Goal: Complete application form: Complete application form

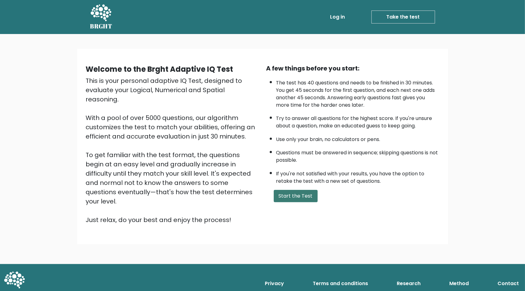
click at [292, 196] on button "Start the Test" at bounding box center [296, 196] width 44 height 12
click at [298, 193] on button "Start the Test" at bounding box center [296, 196] width 44 height 12
click at [291, 192] on button "Start the Test" at bounding box center [296, 196] width 44 height 12
click at [405, 15] on link "Take the test" at bounding box center [403, 17] width 64 height 13
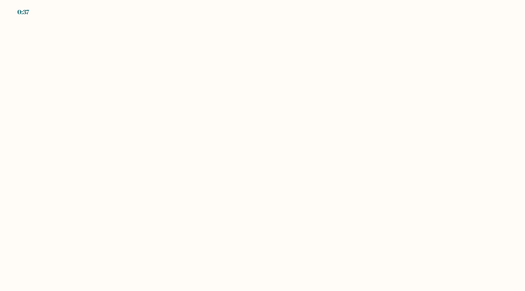
click at [295, 146] on body "0:37" at bounding box center [262, 145] width 525 height 291
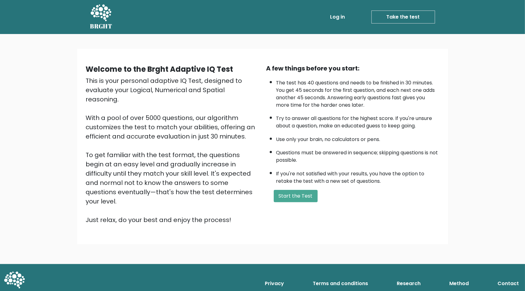
click at [403, 15] on link "Take the test" at bounding box center [403, 17] width 64 height 13
click at [295, 195] on button "Start the Test" at bounding box center [296, 196] width 44 height 12
click at [103, 13] on icon at bounding box center [100, 13] width 21 height 19
click at [295, 194] on button "Start the Test" at bounding box center [296, 196] width 44 height 12
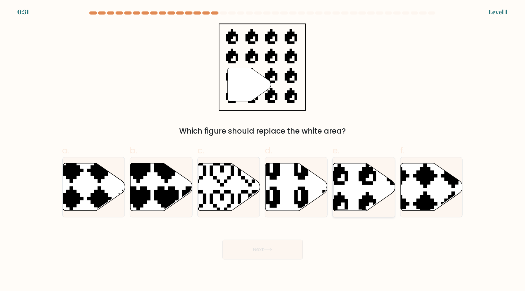
click at [364, 190] on icon at bounding box center [364, 187] width 62 height 48
click at [263, 150] on input "e." at bounding box center [263, 148] width 0 height 4
radio input "true"
click at [277, 249] on button "Next" at bounding box center [262, 249] width 80 height 20
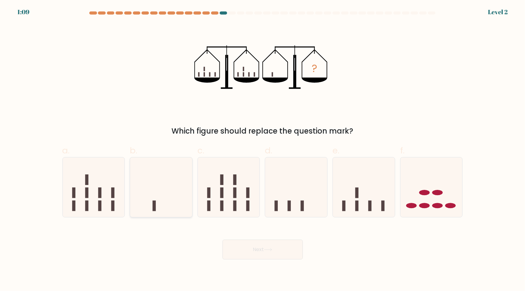
click at [172, 201] on icon at bounding box center [161, 186] width 62 height 51
click at [263, 150] on input "b." at bounding box center [263, 148] width 0 height 4
radio input "true"
click at [248, 252] on button "Next" at bounding box center [262, 249] width 80 height 20
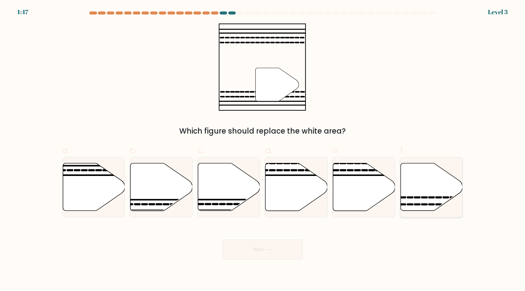
click at [434, 181] on icon at bounding box center [432, 187] width 62 height 48
click at [263, 150] on input "f." at bounding box center [263, 148] width 0 height 4
radio input "true"
click at [257, 248] on button "Next" at bounding box center [262, 249] width 80 height 20
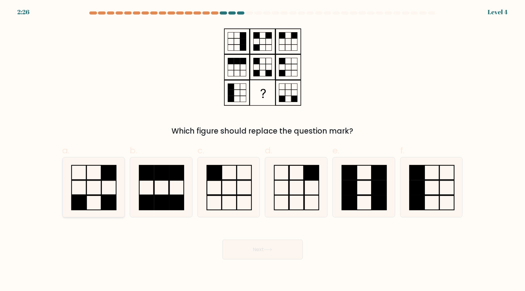
click at [75, 193] on icon at bounding box center [94, 187] width 60 height 60
click at [263, 150] on input "a." at bounding box center [263, 148] width 0 height 4
radio input "true"
click at [266, 250] on icon at bounding box center [268, 249] width 8 height 3
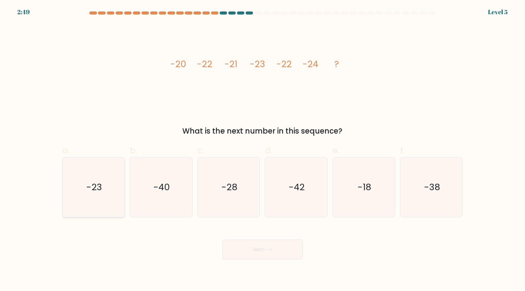
click at [108, 190] on icon "-23" at bounding box center [94, 187] width 60 height 60
click at [263, 150] on input "a. -23" at bounding box center [263, 148] width 0 height 4
radio input "true"
click at [248, 247] on button "Next" at bounding box center [262, 249] width 80 height 20
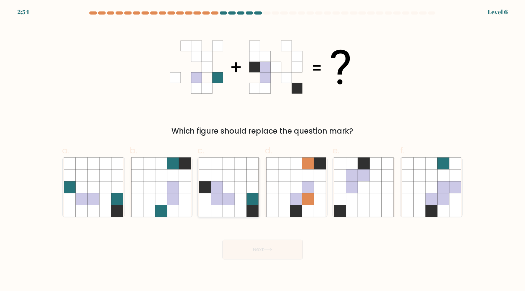
click at [236, 185] on icon at bounding box center [240, 187] width 12 height 12
click at [263, 150] on input "c." at bounding box center [263, 148] width 0 height 4
radio input "true"
click at [264, 246] on button "Next" at bounding box center [262, 249] width 80 height 20
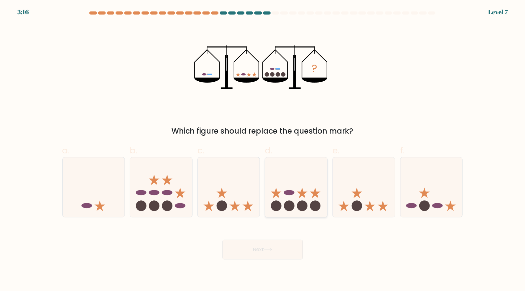
click at [314, 198] on icon at bounding box center [296, 186] width 62 height 51
click at [263, 150] on input "d." at bounding box center [263, 148] width 0 height 4
radio input "true"
click at [276, 244] on button "Next" at bounding box center [262, 249] width 80 height 20
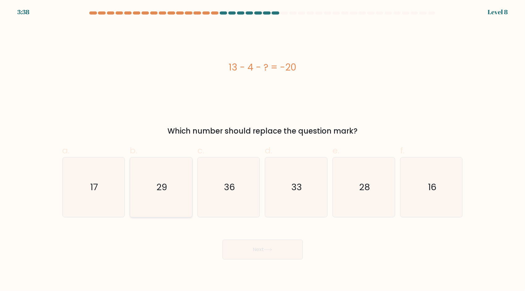
click at [166, 190] on text "29" at bounding box center [161, 187] width 11 height 12
click at [263, 150] on input "b. 29" at bounding box center [263, 148] width 0 height 4
radio input "true"
click at [264, 250] on button "Next" at bounding box center [262, 249] width 80 height 20
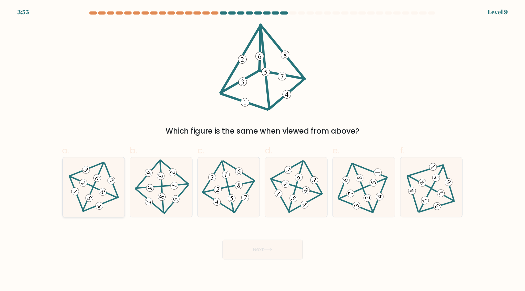
click at [107, 183] on icon at bounding box center [93, 187] width 49 height 48
click at [263, 150] on input "a." at bounding box center [263, 148] width 0 height 4
radio input "true"
click at [253, 248] on button "Next" at bounding box center [262, 249] width 80 height 20
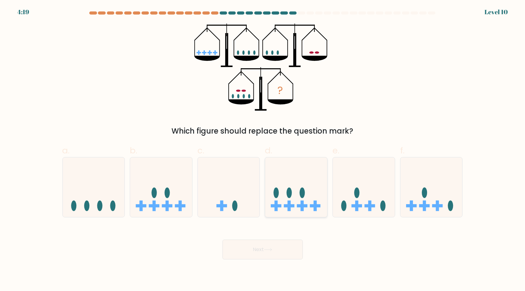
click at [297, 193] on icon at bounding box center [296, 186] width 62 height 51
click at [263, 150] on input "d." at bounding box center [263, 148] width 0 height 4
radio input "true"
click at [258, 252] on button "Next" at bounding box center [262, 249] width 80 height 20
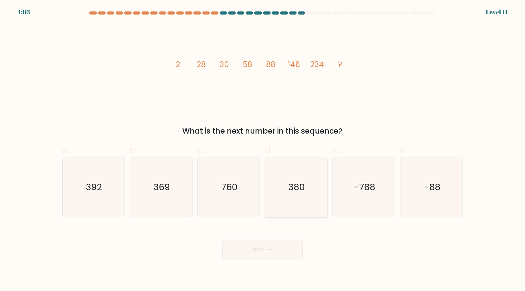
click at [304, 185] on text "380" at bounding box center [297, 187] width 17 height 12
click at [263, 150] on input "d. 380" at bounding box center [263, 148] width 0 height 4
radio input "true"
click at [272, 248] on icon at bounding box center [268, 249] width 8 height 3
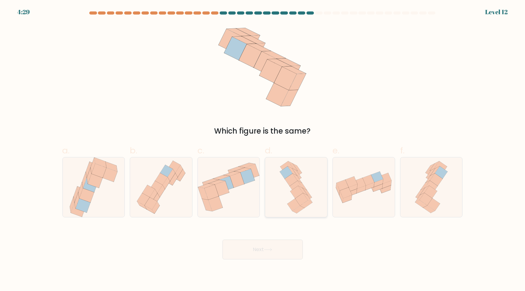
click at [292, 194] on icon at bounding box center [296, 187] width 38 height 60
click at [263, 150] on input "d." at bounding box center [263, 148] width 0 height 4
radio input "true"
click at [255, 248] on button "Next" at bounding box center [262, 249] width 80 height 20
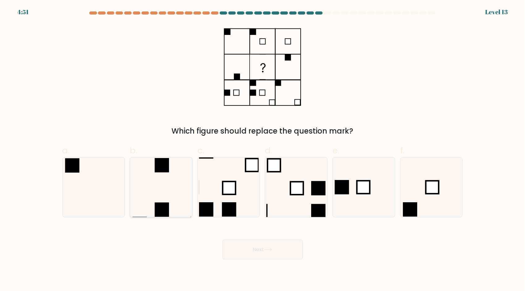
click at [172, 182] on icon at bounding box center [161, 187] width 60 height 60
click at [263, 150] on input "b." at bounding box center [263, 148] width 0 height 4
radio input "true"
click at [251, 253] on button "Next" at bounding box center [262, 249] width 80 height 20
click at [266, 251] on icon at bounding box center [268, 249] width 8 height 3
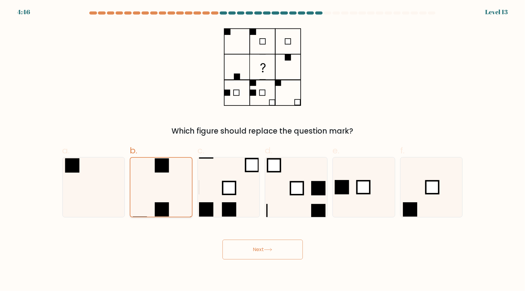
click at [151, 186] on icon at bounding box center [161, 187] width 59 height 59
click at [263, 150] on input "b." at bounding box center [263, 148] width 0 height 4
click at [252, 250] on button "Next" at bounding box center [262, 249] width 80 height 20
click at [266, 246] on button "Next" at bounding box center [262, 249] width 80 height 20
click at [261, 250] on button "Next" at bounding box center [262, 249] width 80 height 20
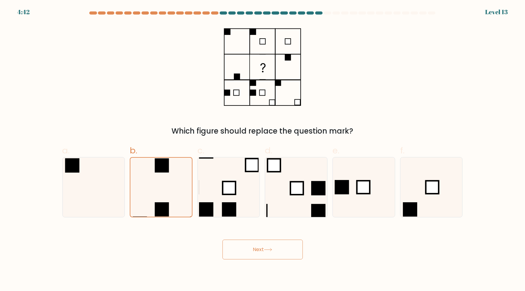
click at [262, 249] on button "Next" at bounding box center [262, 249] width 80 height 20
drag, startPoint x: 273, startPoint y: 113, endPoint x: 223, endPoint y: 112, distance: 49.7
click at [223, 112] on div "Which figure should replace the question mark?" at bounding box center [263, 79] width 408 height 113
drag, startPoint x: 223, startPoint y: 112, endPoint x: 153, endPoint y: 112, distance: 70.4
click at [153, 112] on div "Which figure should replace the question mark?" at bounding box center [263, 79] width 408 height 113
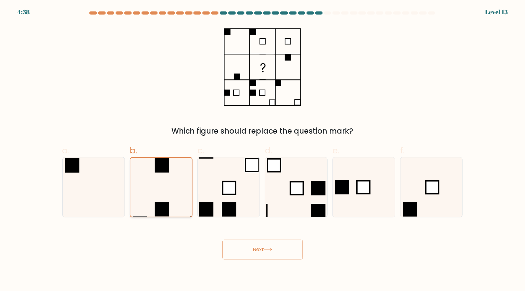
click at [167, 179] on icon at bounding box center [161, 187] width 59 height 59
click at [263, 150] on input "b." at bounding box center [263, 148] width 0 height 4
click at [260, 256] on button "Next" at bounding box center [262, 249] width 80 height 20
click at [264, 249] on button "Next" at bounding box center [262, 249] width 80 height 20
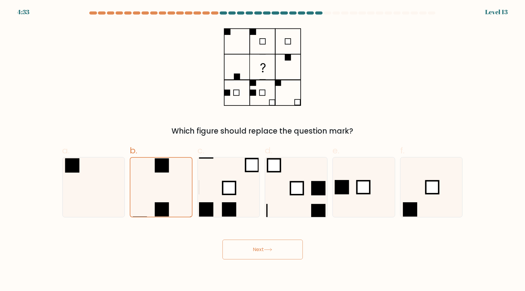
click at [263, 247] on button "Next" at bounding box center [262, 249] width 80 height 20
click at [265, 249] on button "Next" at bounding box center [262, 249] width 80 height 20
click at [176, 185] on icon at bounding box center [161, 187] width 60 height 60
click at [263, 150] on input "b." at bounding box center [263, 148] width 0 height 4
radio input "true"
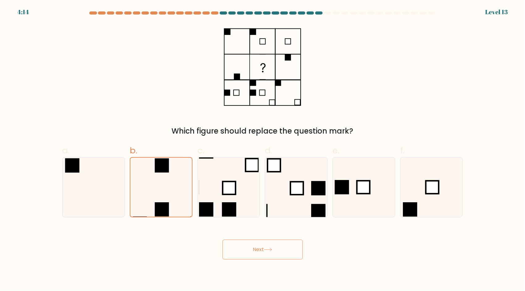
click at [251, 248] on button "Next" at bounding box center [262, 249] width 80 height 20
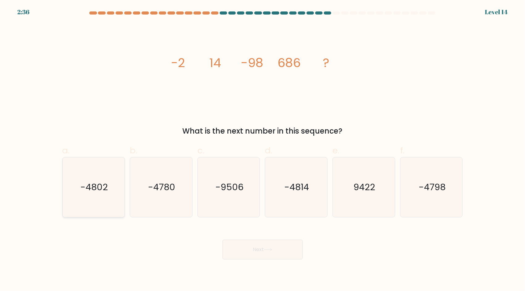
click at [100, 182] on text "-4802" at bounding box center [93, 187] width 27 height 12
click at [263, 150] on input "a. -4802" at bounding box center [263, 148] width 0 height 4
radio input "true"
click at [277, 247] on button "Next" at bounding box center [262, 249] width 80 height 20
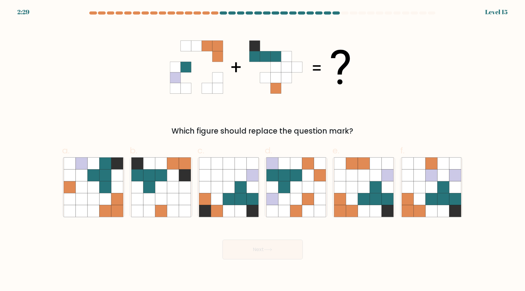
click at [181, 59] on icon at bounding box center [185, 56] width 11 height 11
click at [91, 202] on icon at bounding box center [94, 199] width 12 height 12
click at [263, 150] on input "a." at bounding box center [263, 148] width 0 height 4
radio input "true"
click at [264, 252] on button "Next" at bounding box center [262, 249] width 80 height 20
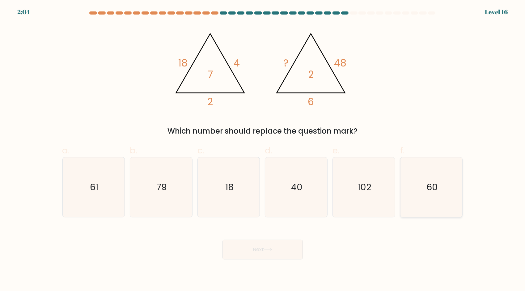
click at [420, 180] on icon "60" at bounding box center [432, 187] width 60 height 60
click at [263, 150] on input "f. 60" at bounding box center [263, 148] width 0 height 4
radio input "true"
click at [286, 252] on button "Next" at bounding box center [262, 249] width 80 height 20
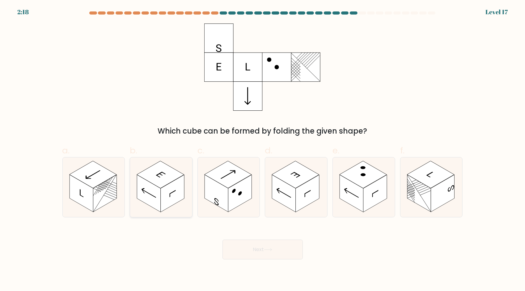
click at [163, 177] on rect at bounding box center [160, 174] width 47 height 27
click at [263, 150] on input "b." at bounding box center [263, 148] width 0 height 4
radio input "true"
click at [263, 247] on button "Next" at bounding box center [262, 249] width 80 height 20
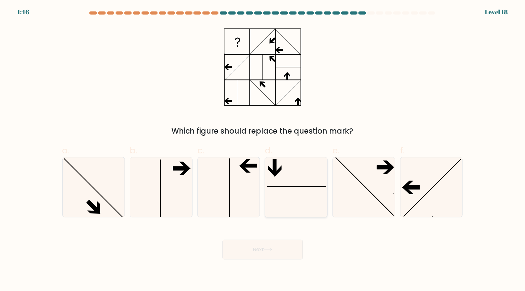
click at [286, 170] on icon at bounding box center [296, 187] width 60 height 60
click at [263, 150] on input "d." at bounding box center [263, 148] width 0 height 4
radio input "true"
click at [264, 254] on button "Next" at bounding box center [262, 249] width 80 height 20
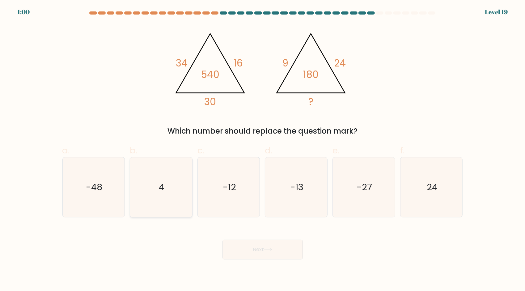
click at [166, 188] on icon "4" at bounding box center [161, 187] width 60 height 60
click at [263, 150] on input "b. 4" at bounding box center [263, 148] width 0 height 4
radio input "true"
click at [267, 246] on button "Next" at bounding box center [262, 249] width 80 height 20
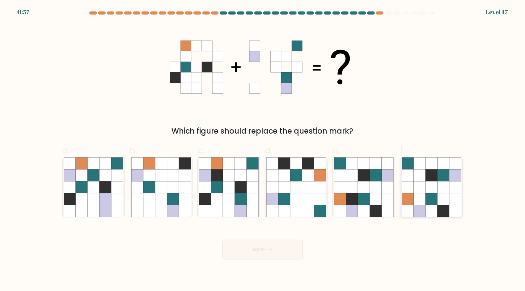
click at [425, 195] on icon at bounding box center [419, 199] width 12 height 12
click at [263, 150] on input "f." at bounding box center [263, 148] width 0 height 4
radio input "true"
click at [270, 246] on button "Next" at bounding box center [262, 249] width 80 height 20
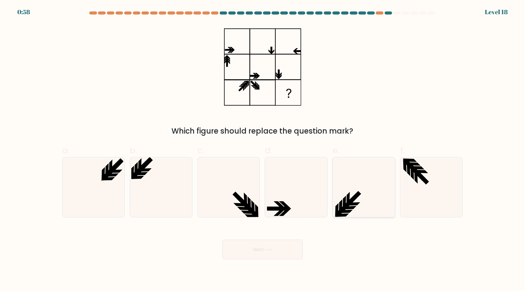
click at [361, 193] on icon at bounding box center [364, 187] width 60 height 60
click at [263, 150] on input "e." at bounding box center [263, 148] width 0 height 4
radio input "true"
click at [278, 249] on button "Next" at bounding box center [262, 249] width 80 height 20
click at [257, 245] on button "Next" at bounding box center [262, 249] width 80 height 20
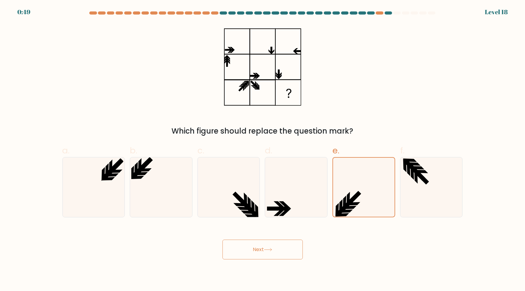
click at [263, 246] on button "Next" at bounding box center [262, 249] width 80 height 20
click at [357, 184] on icon at bounding box center [363, 187] width 59 height 59
click at [263, 150] on input "e." at bounding box center [263, 148] width 0 height 4
click at [250, 248] on button "Next" at bounding box center [262, 249] width 80 height 20
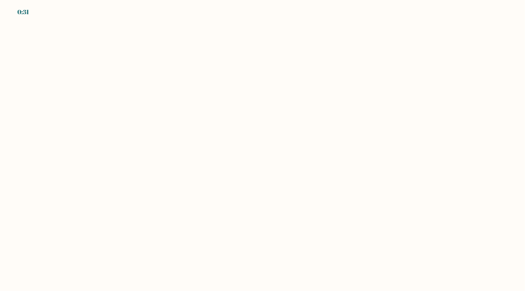
click at [351, 116] on body "0:31" at bounding box center [262, 145] width 525 height 291
click at [251, 153] on body "0:30" at bounding box center [262, 145] width 525 height 291
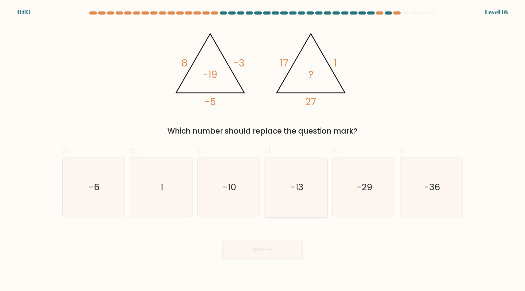
click at [297, 193] on icon "-13" at bounding box center [296, 187] width 60 height 60
click at [263, 150] on input "d. -13" at bounding box center [263, 148] width 0 height 4
radio input "true"
click at [258, 252] on button "Next" at bounding box center [262, 249] width 80 height 20
click at [260, 247] on button "Next" at bounding box center [262, 249] width 80 height 20
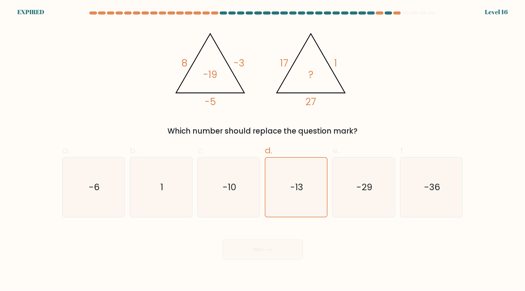
drag, startPoint x: 388, startPoint y: 75, endPoint x: 326, endPoint y: 91, distance: 64.4
click at [388, 75] on div "@import url('https://fonts.googleapis.com/css?family=Abril+Fatface:400,100,100i…" at bounding box center [263, 79] width 408 height 113
click at [303, 192] on icon "-13" at bounding box center [296, 187] width 59 height 59
click at [263, 150] on input "d. -13" at bounding box center [263, 148] width 0 height 4
click at [158, 38] on div "@import url('https://fonts.googleapis.com/css?family=Abril+Fatface:400,100,100i…" at bounding box center [263, 79] width 408 height 113
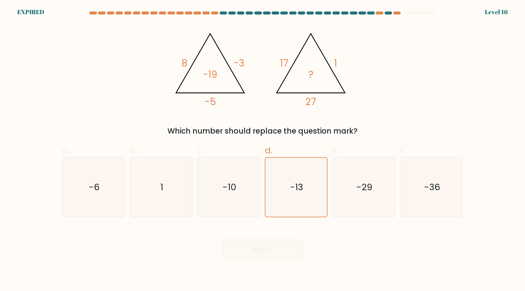
click at [6, 100] on form at bounding box center [262, 135] width 525 height 248
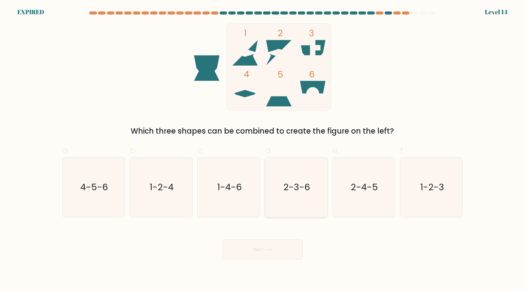
click at [299, 188] on icon "2-3-6" at bounding box center [296, 187] width 60 height 60
click at [263, 150] on input "d. 2-3-6" at bounding box center [263, 148] width 0 height 4
radio input "true"
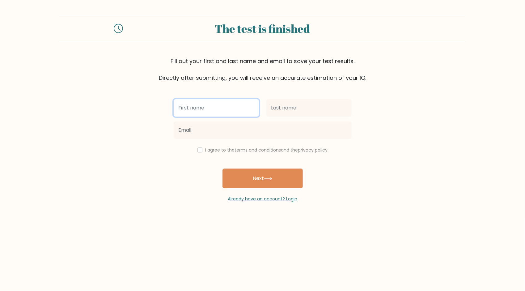
click at [199, 109] on input "text" at bounding box center [216, 107] width 85 height 17
type input "[PERSON_NAME]"
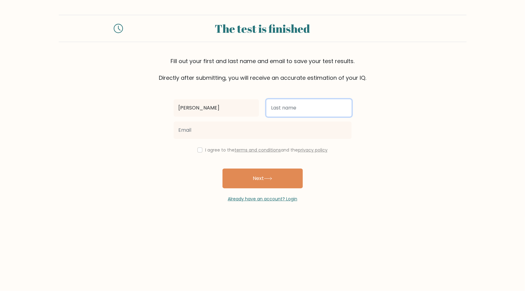
click at [306, 109] on input "text" at bounding box center [308, 107] width 85 height 17
type input "Horynova"
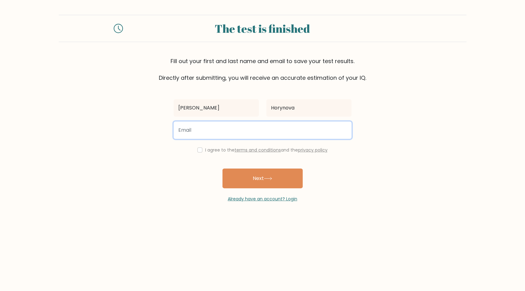
click at [205, 125] on input "email" at bounding box center [263, 129] width 178 height 17
type input "horynova.d@gmail.com"
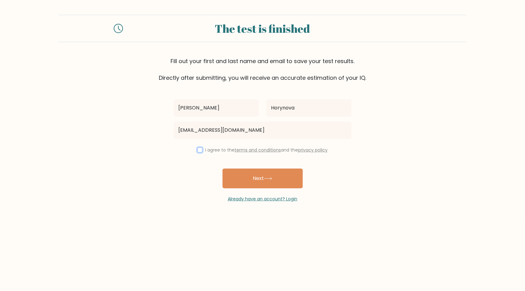
click at [200, 150] on input "checkbox" at bounding box center [199, 149] width 5 height 5
checkbox input "true"
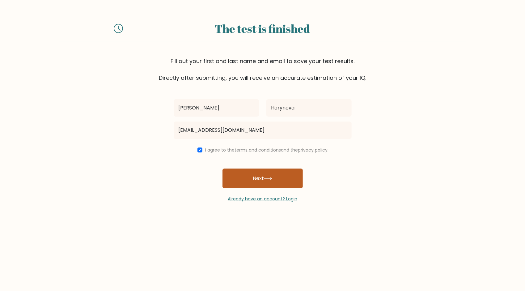
click at [265, 179] on button "Next" at bounding box center [262, 178] width 80 height 20
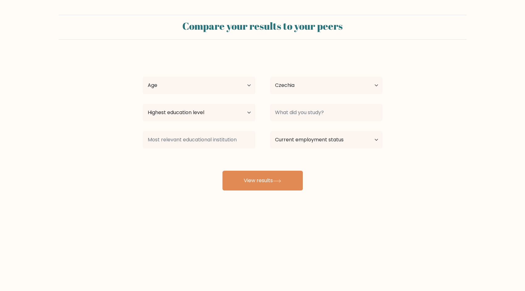
select select "CZ"
click at [243, 85] on select "Age Under [DEMOGRAPHIC_DATA] [DEMOGRAPHIC_DATA] [DEMOGRAPHIC_DATA] [DEMOGRAPHIC…" at bounding box center [199, 85] width 112 height 17
select select "35_44"
click at [143, 77] on select "Age Under [DEMOGRAPHIC_DATA] [DEMOGRAPHIC_DATA] [DEMOGRAPHIC_DATA] [DEMOGRAPHIC…" at bounding box center [199, 85] width 112 height 17
click at [220, 112] on select "Highest education level No schooling Primary Lower Secondary Upper Secondary Oc…" at bounding box center [199, 112] width 112 height 17
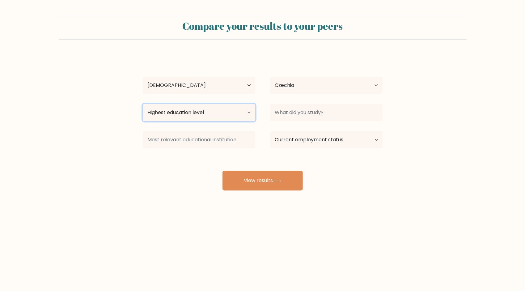
select select "masters_degree"
click at [143, 104] on select "Highest education level No schooling Primary Lower Secondary Upper Secondary Oc…" at bounding box center [199, 112] width 112 height 17
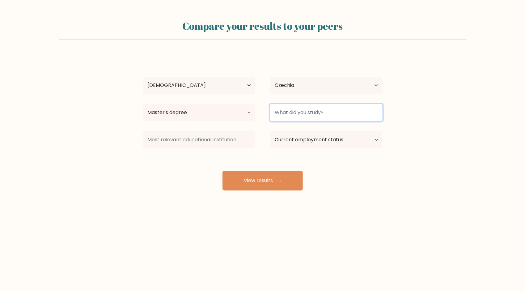
click at [318, 113] on input at bounding box center [326, 112] width 112 height 17
type input "Finance"
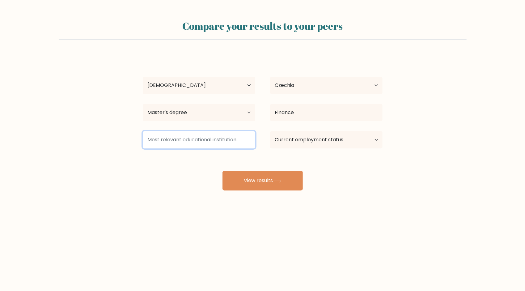
click at [210, 137] on input at bounding box center [199, 139] width 112 height 17
click at [242, 138] on input at bounding box center [199, 139] width 112 height 17
click at [190, 137] on input at bounding box center [199, 139] width 112 height 17
paste input "University of Economics Prague"
type input "University of Economics Prague"
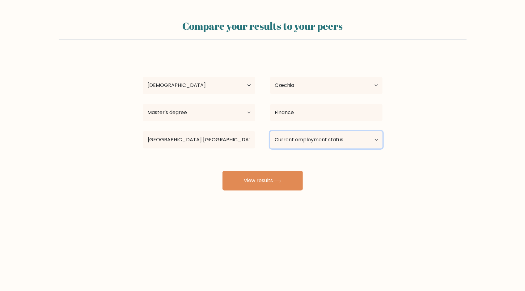
click at [323, 140] on select "Current employment status Employed Student Retired Other / prefer not to answer" at bounding box center [326, 139] width 112 height 17
select select "other"
click at [270, 131] on select "Current employment status Employed Student Retired Other / prefer not to answer" at bounding box center [326, 139] width 112 height 17
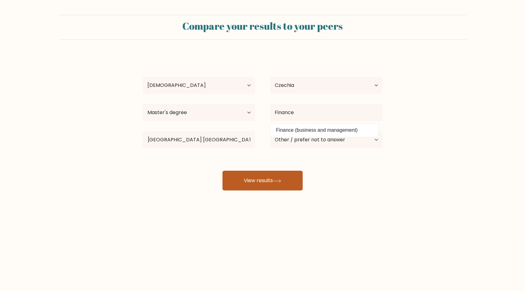
click at [269, 181] on button "View results" at bounding box center [262, 181] width 80 height 20
